Goal: Find specific page/section: Find specific page/section

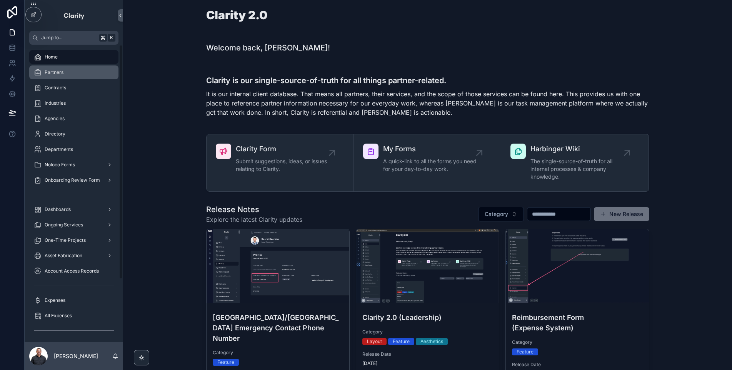
click at [85, 78] on div "Partners" at bounding box center [74, 72] width 80 height 12
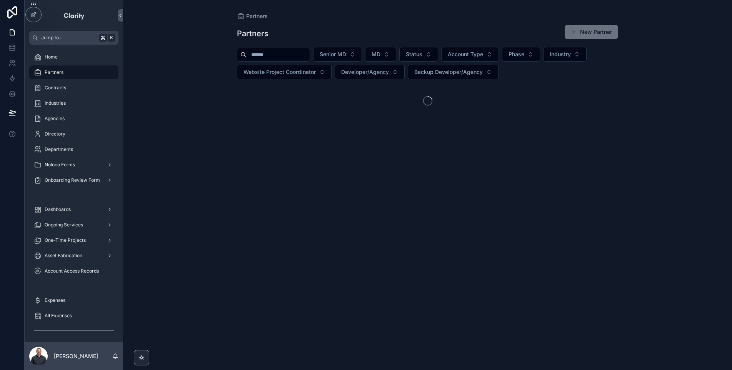
click at [285, 56] on input "scrollable content" at bounding box center [278, 54] width 63 height 11
type input "*"
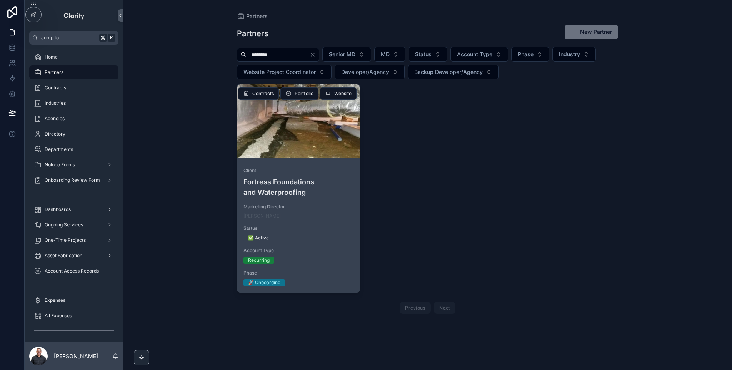
type input "********"
click at [317, 117] on div "scrollable content" at bounding box center [298, 121] width 122 height 9
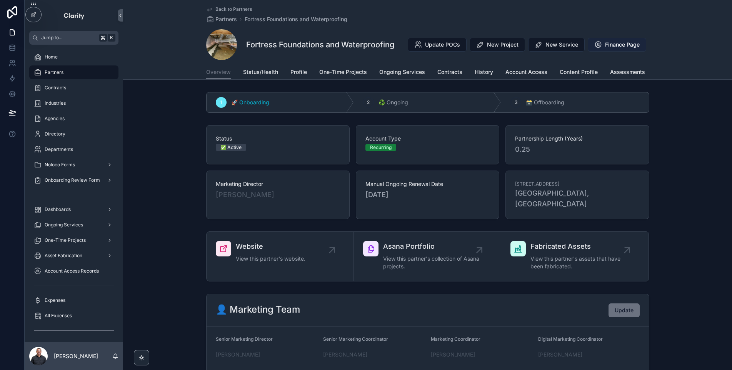
click at [613, 48] on span "Finance Page" at bounding box center [622, 45] width 35 height 8
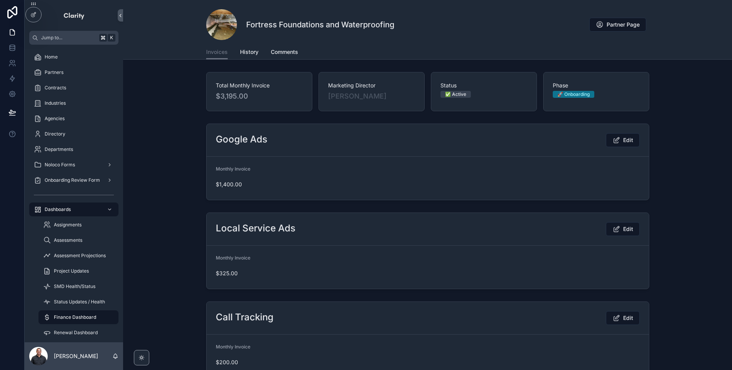
scroll to position [2, 0]
click at [283, 50] on span "Comments" at bounding box center [284, 52] width 27 height 8
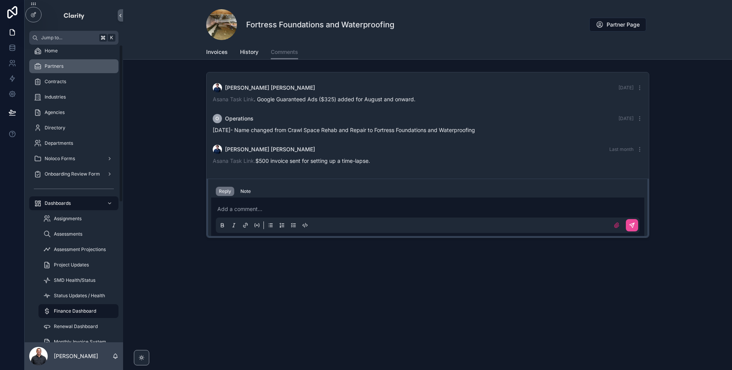
scroll to position [8, 0]
click at [79, 60] on div "Partners" at bounding box center [74, 64] width 80 height 12
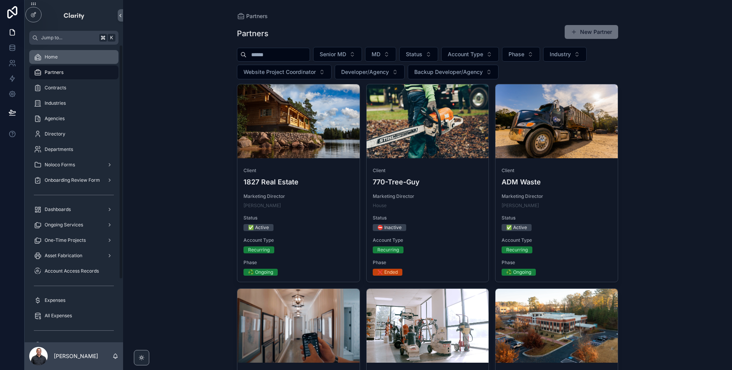
click at [70, 54] on div "Home" at bounding box center [74, 57] width 80 height 12
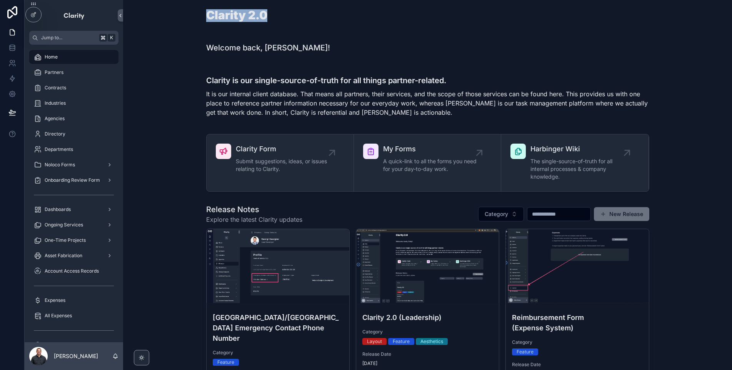
drag, startPoint x: 226, startPoint y: 12, endPoint x: 279, endPoint y: 13, distance: 52.7
click at [279, 13] on div "Clarity 2.0" at bounding box center [427, 19] width 597 height 27
drag, startPoint x: 291, startPoint y: 48, endPoint x: 162, endPoint y: 53, distance: 129.8
click at [162, 53] on div "Welcome back, [PERSON_NAME]!" at bounding box center [427, 47] width 597 height 17
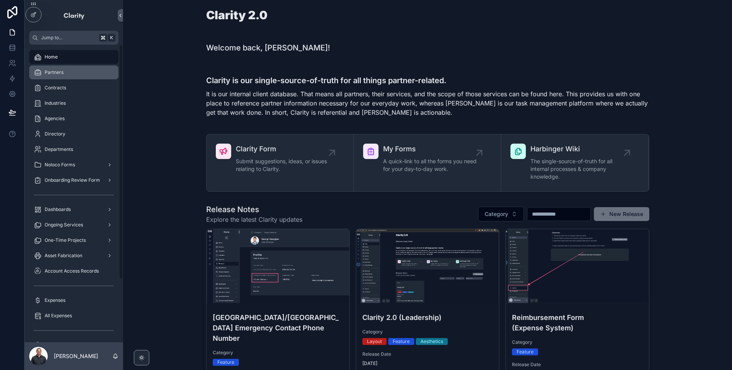
click at [64, 77] on div "Partners" at bounding box center [74, 72] width 80 height 12
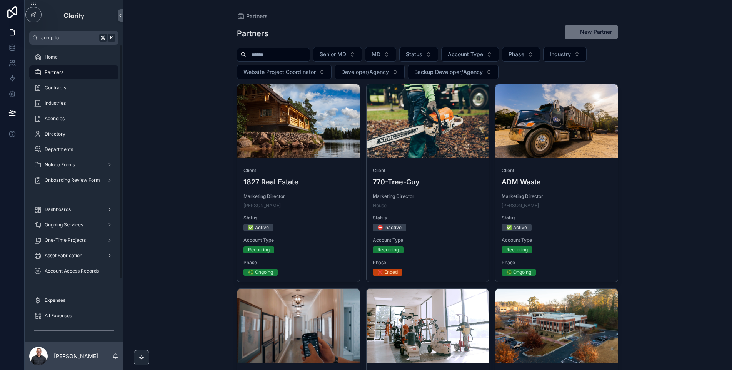
click at [282, 53] on input "scrollable content" at bounding box center [278, 54] width 63 height 11
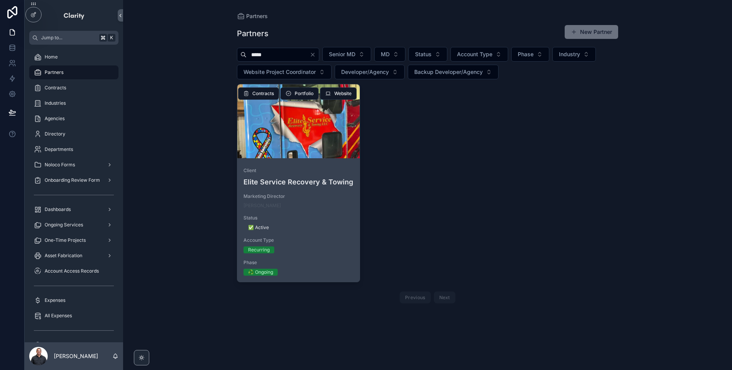
type input "*****"
click at [309, 157] on div "scrollable content" at bounding box center [298, 121] width 122 height 74
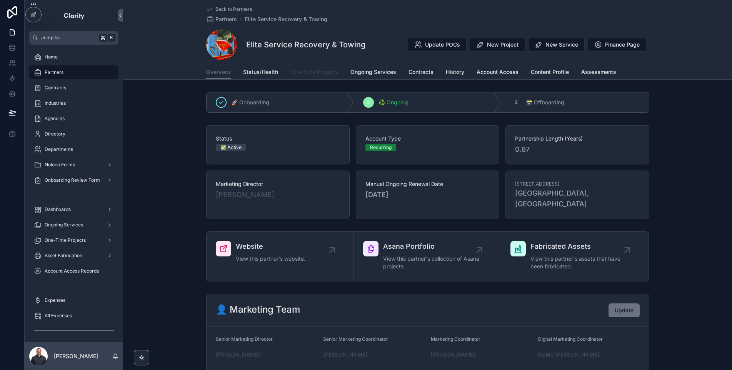
click at [302, 68] on span "One-Time Projects" at bounding box center [315, 72] width 48 height 8
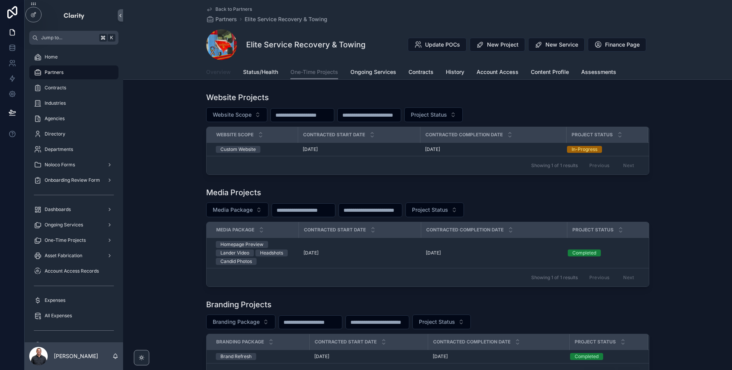
click at [215, 74] on span "Overview" at bounding box center [218, 72] width 25 height 8
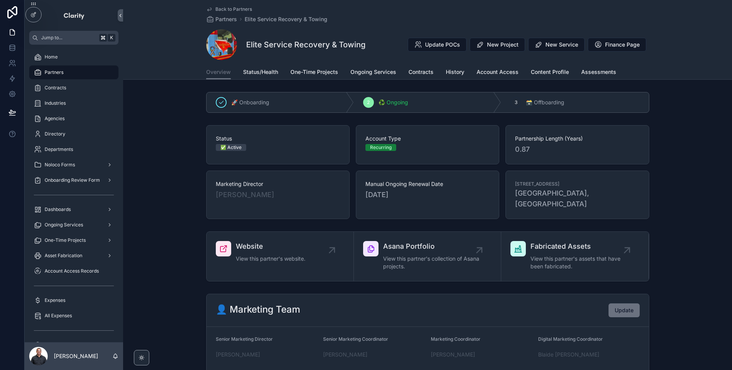
click at [442, 76] on div "Overview Status/Health One-Time Projects Ongoing Services Contracts History Acc…" at bounding box center [427, 72] width 443 height 15
